Goal: Browse casually: Explore the website without a specific task or goal

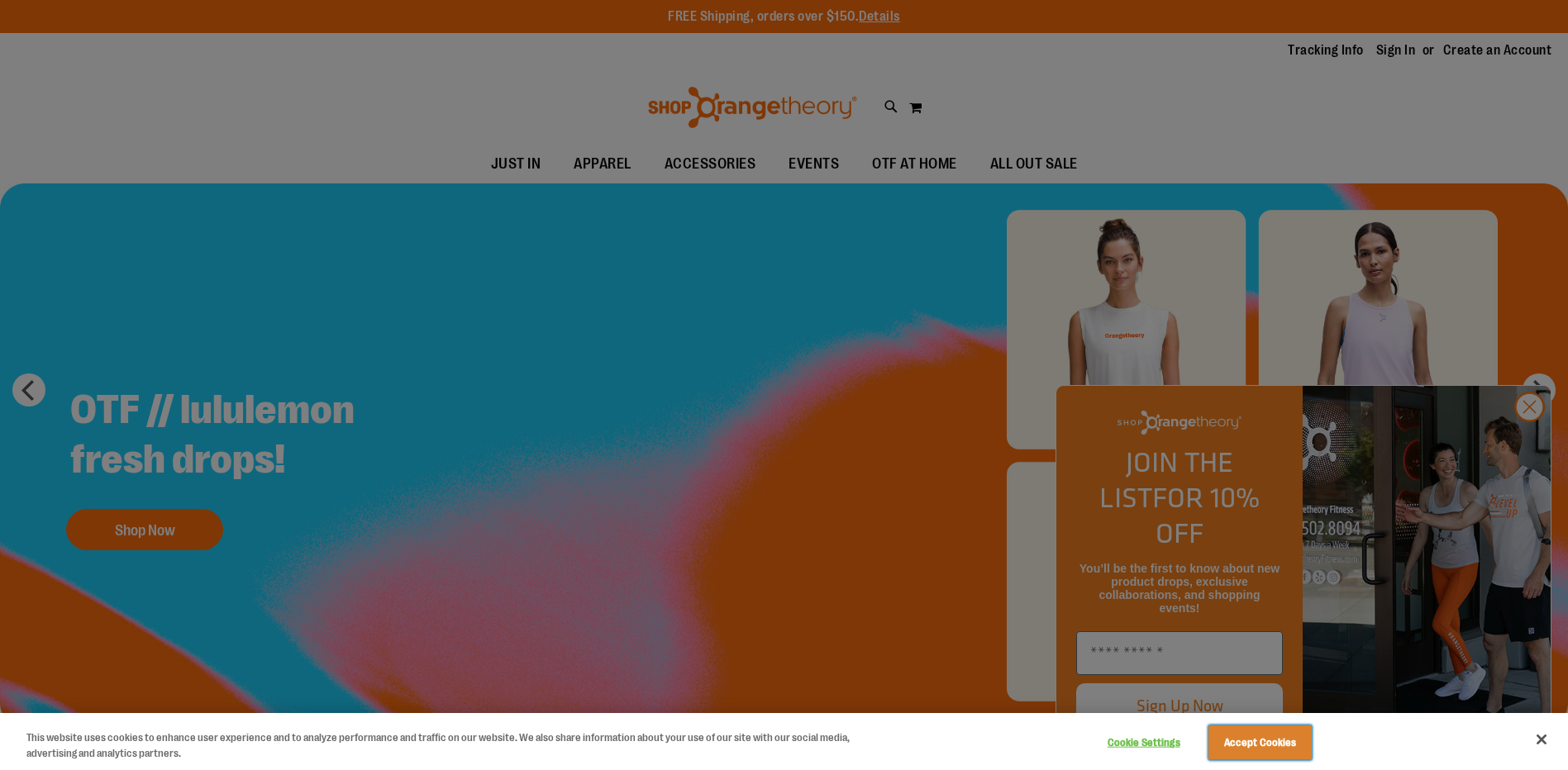
click at [1260, 744] on button "Accept Cookies" at bounding box center [1259, 742] width 103 height 34
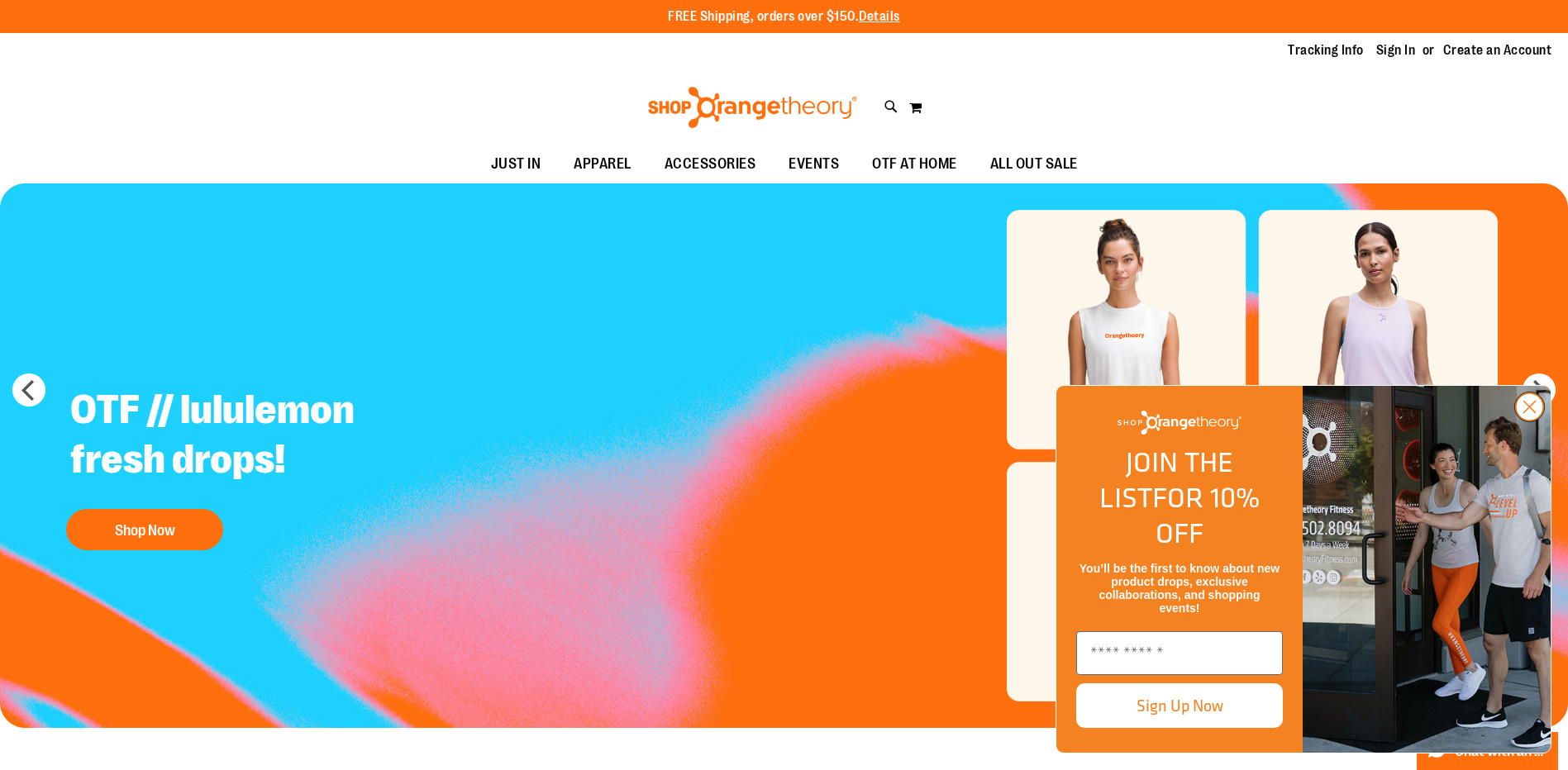
click at [1529, 420] on circle "Close dialog" at bounding box center [1529, 406] width 27 height 27
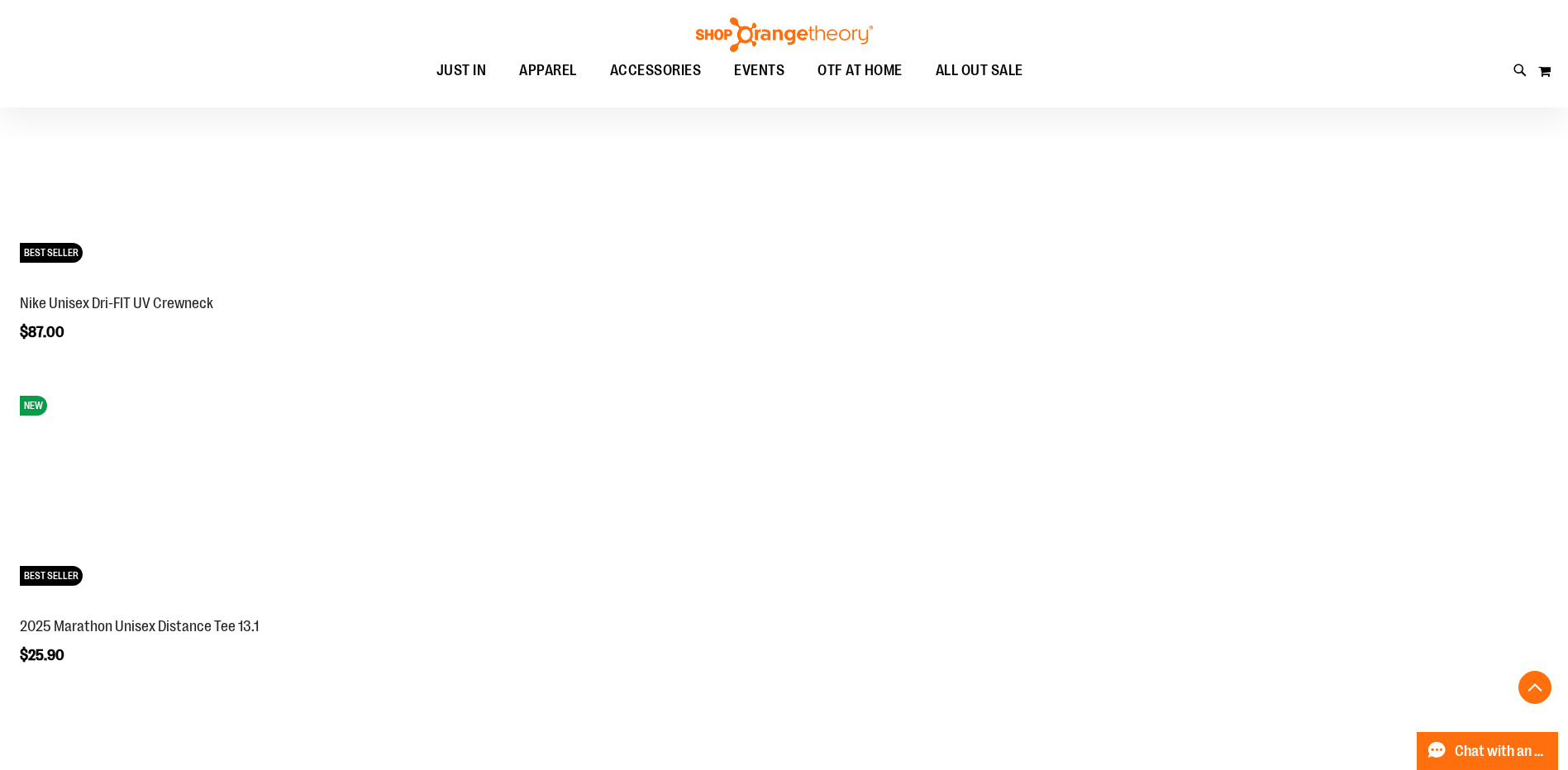
scroll to position [2808, 0]
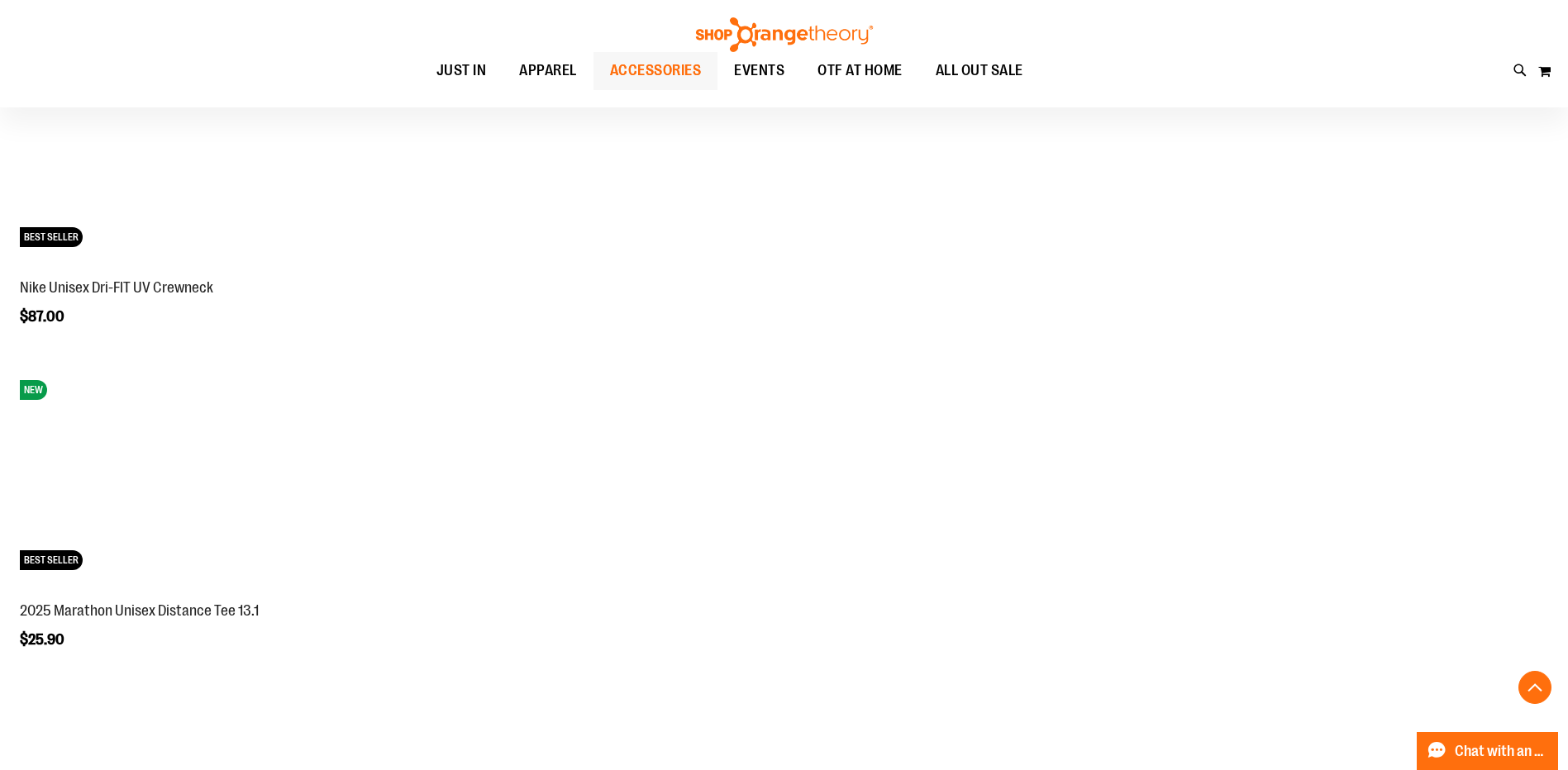
click at [661, 81] on span "ACCESSORIES" at bounding box center [656, 70] width 91 height 37
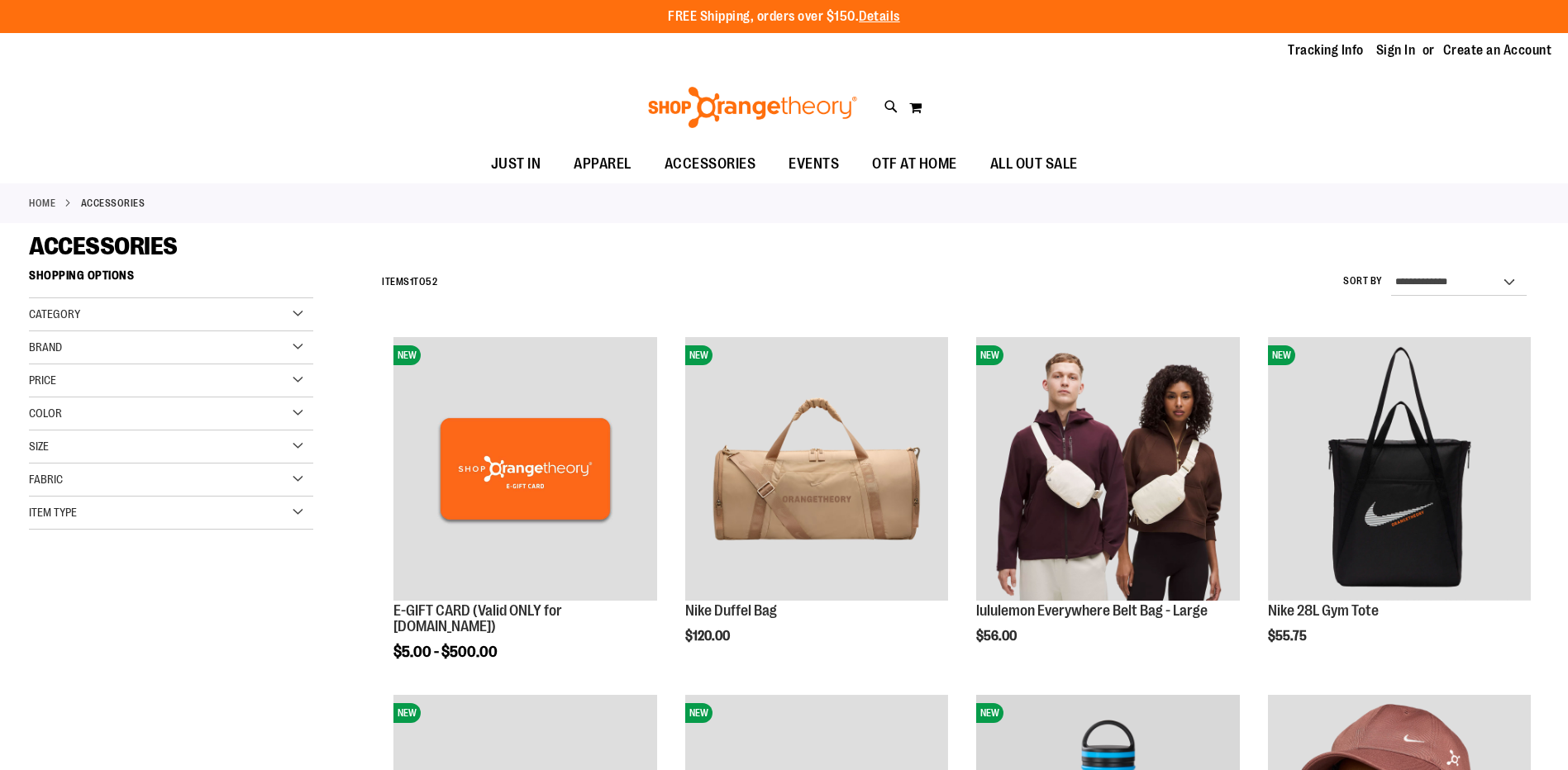
drag, startPoint x: 638, startPoint y: 255, endPoint x: 588, endPoint y: 256, distance: 50.0
drag, startPoint x: 588, startPoint y: 256, endPoint x: 556, endPoint y: 253, distance: 32.1
click at [554, 252] on div "ACCESSORIES" at bounding box center [784, 246] width 1510 height 30
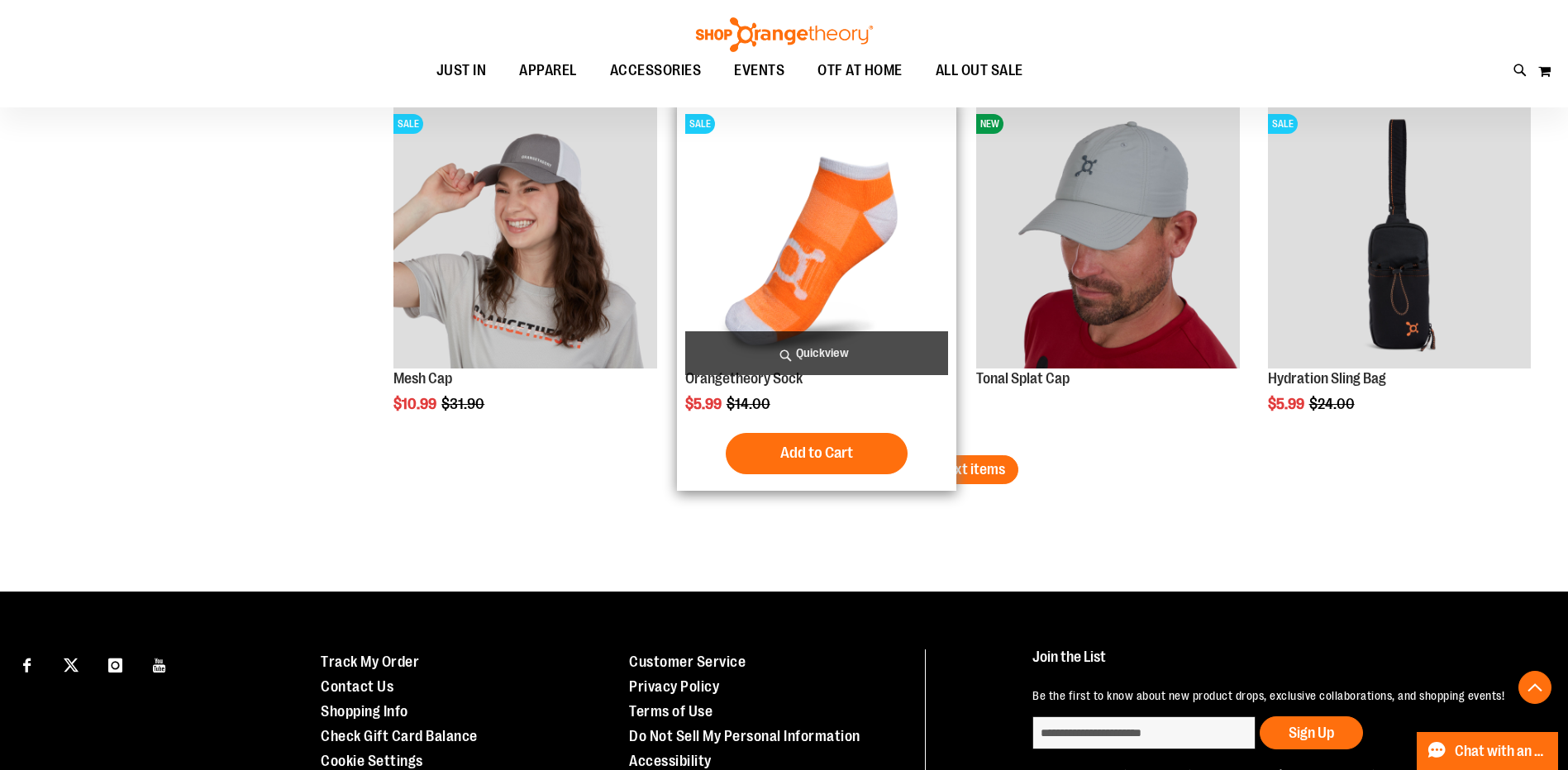
scroll to position [2909, 0]
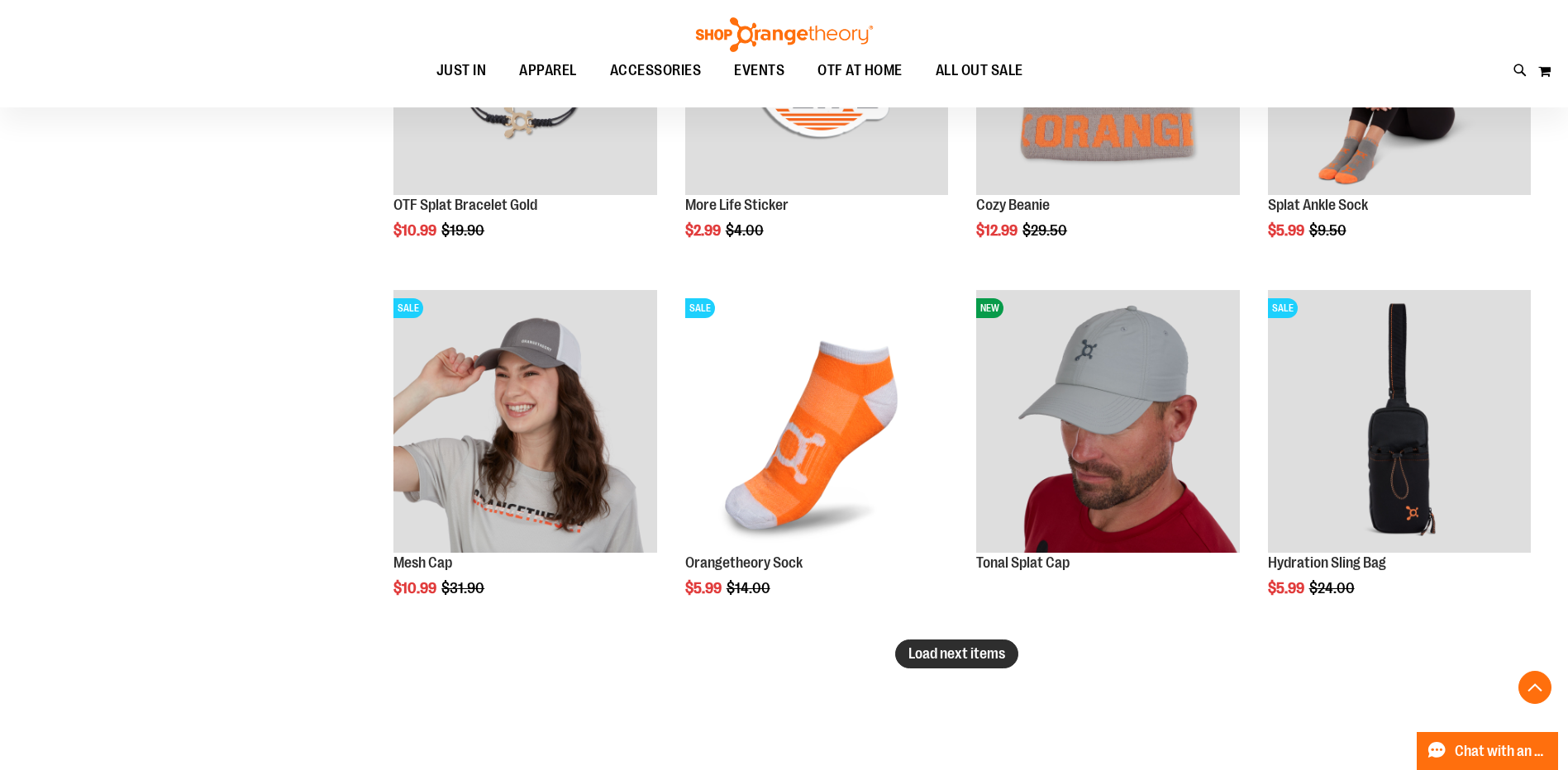
click at [944, 661] on span "Load next items" at bounding box center [957, 653] width 97 height 17
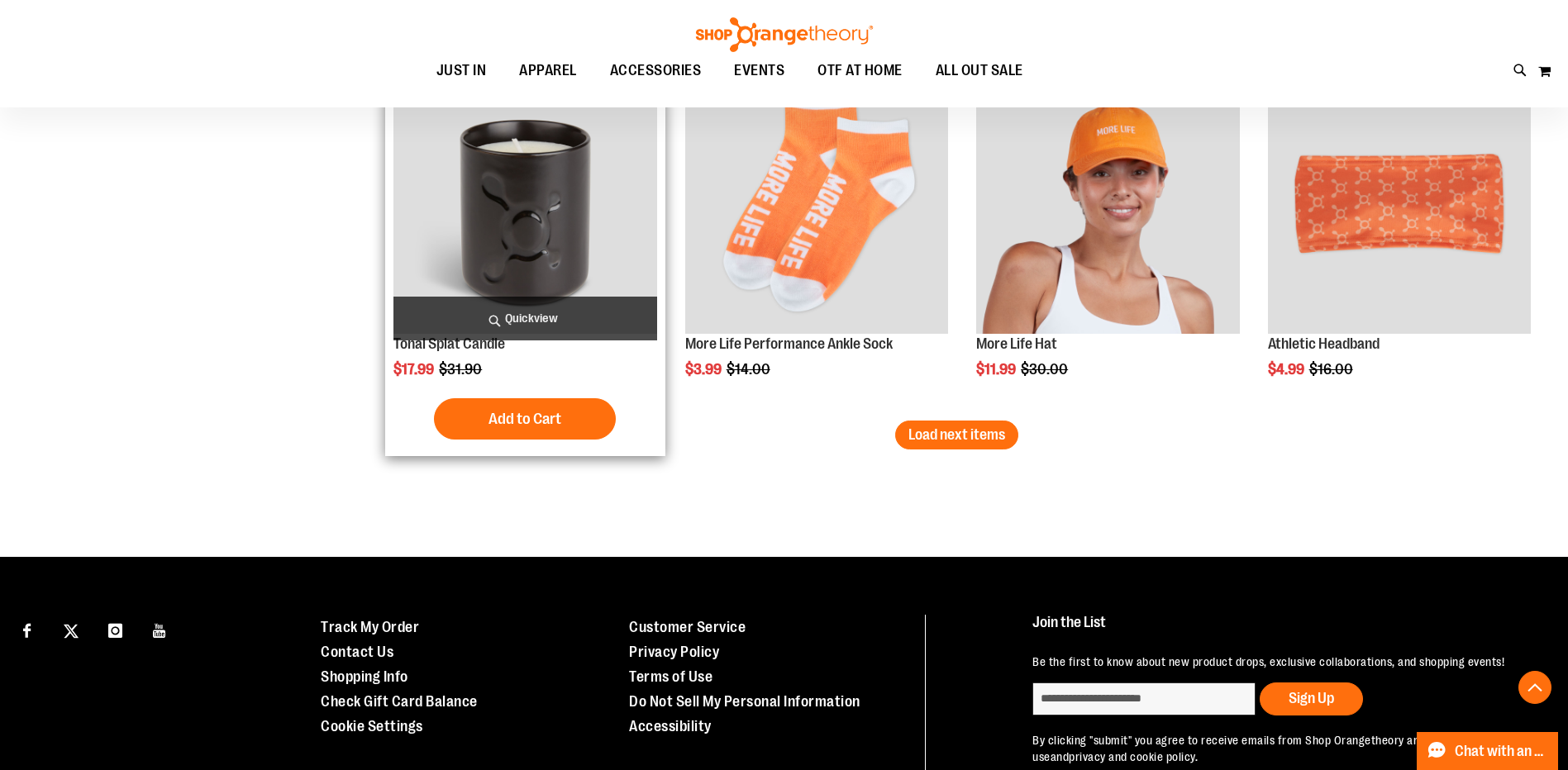
scroll to position [4231, 0]
